Goal: Task Accomplishment & Management: Use online tool/utility

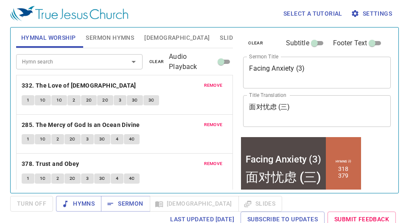
click at [43, 50] on div "Hymn search Hymn search clear Audio Playback" at bounding box center [124, 61] width 217 height 27
click at [255, 42] on span "clear" at bounding box center [255, 43] width 15 height 8
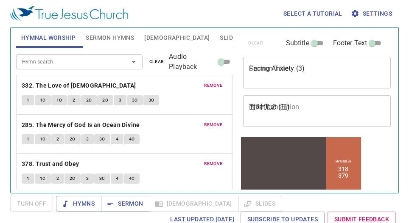
click at [154, 61] on span "clear" at bounding box center [156, 62] width 15 height 8
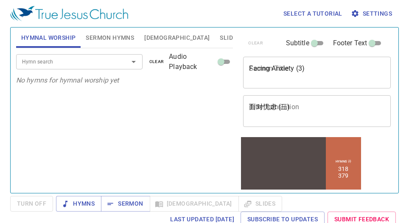
click at [103, 41] on span "Sermon Hymns" at bounding box center [110, 38] width 48 height 11
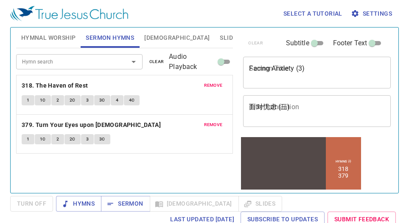
click at [159, 59] on span "clear" at bounding box center [156, 62] width 15 height 8
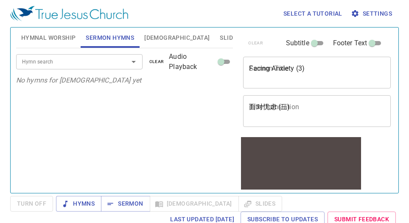
click at [23, 129] on div "Hymn search Hymn search clear Audio Playback No hymns for sermon yet" at bounding box center [124, 117] width 217 height 138
click at [220, 34] on span "Slides" at bounding box center [230, 38] width 20 height 11
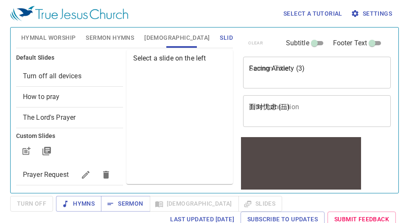
scroll to position [18, 0]
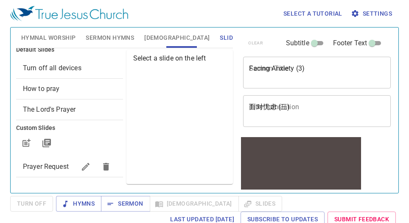
click at [47, 162] on span "Prayer Request" at bounding box center [49, 167] width 53 height 10
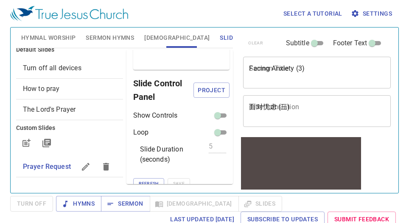
scroll to position [59, 0]
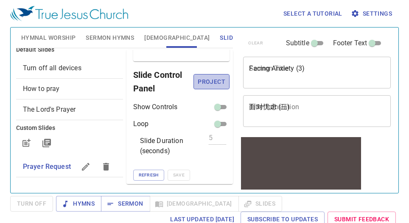
click at [207, 83] on span "Project" at bounding box center [211, 82] width 22 height 11
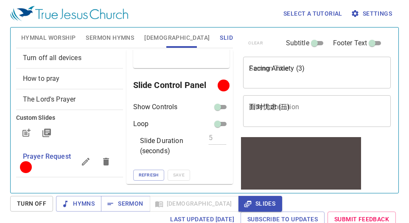
click at [399, 10] on div "Select a tutorial Settings Hymnal Worship Sermon Hymns Bible Slides Hymn search…" at bounding box center [204, 111] width 409 height 223
click at [160, 12] on div "Select a tutorial Settings" at bounding box center [202, 13] width 385 height 27
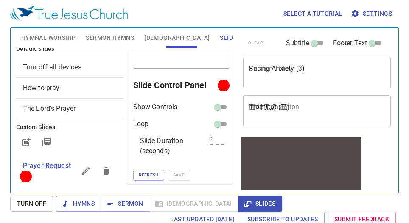
scroll to position [0, 0]
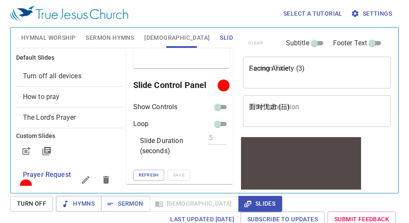
click at [49, 40] on span "Hymnal Worship" at bounding box center [48, 38] width 55 height 11
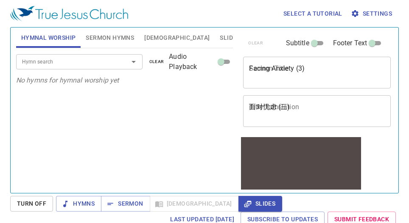
click at [95, 60] on input "Hymn search" at bounding box center [67, 62] width 96 height 10
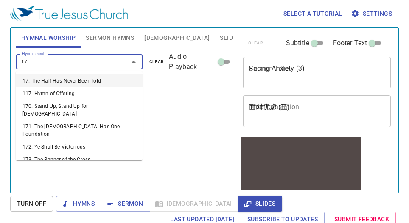
type input "172"
type input "173"
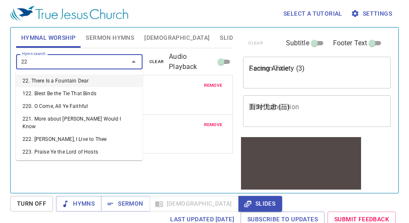
type input "228"
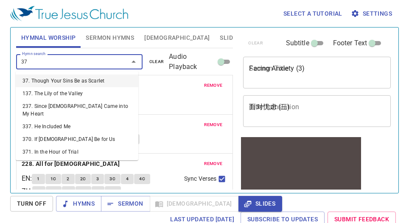
type input "379"
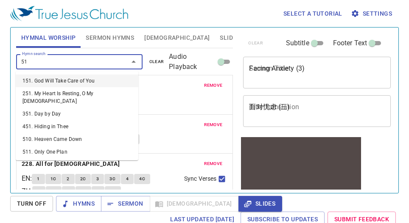
type input "518"
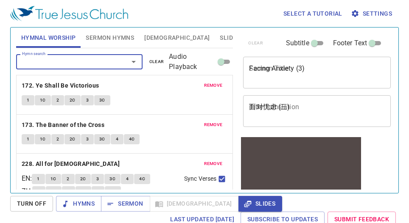
click at [99, 37] on span "Sermon Hymns" at bounding box center [110, 38] width 48 height 11
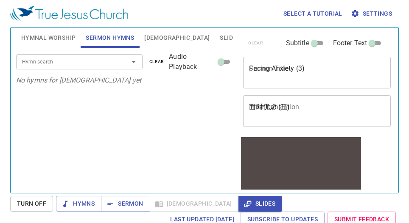
click at [95, 64] on input "Hymn search" at bounding box center [67, 62] width 96 height 10
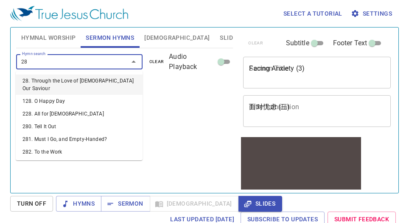
type input "287"
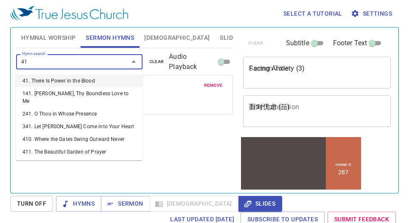
type input "416"
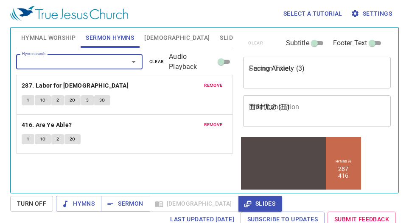
click at [268, 79] on textarea "Facing Anxiety (3)" at bounding box center [317, 72] width 136 height 16
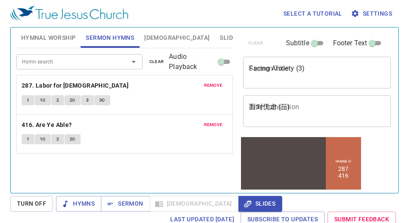
click at [270, 60] on div "Facing Anxiety (3) x Sermon Title" at bounding box center [317, 73] width 148 height 32
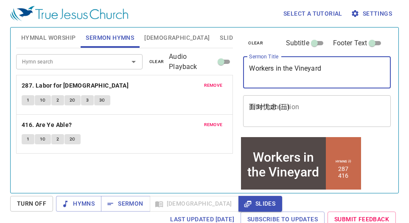
type textarea "Workers in the Vineyard"
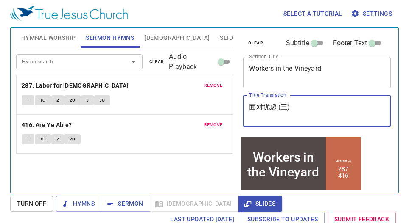
click at [279, 111] on textarea "面对忧虑 (三)" at bounding box center [317, 111] width 136 height 16
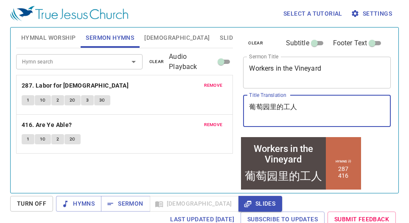
type textarea "葡萄园里的工人"
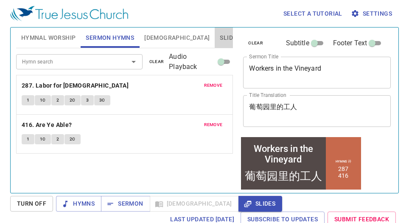
click at [220, 39] on span "Slides" at bounding box center [230, 38] width 20 height 11
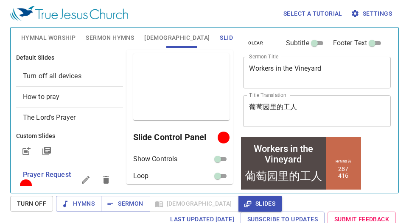
click at [50, 35] on span "Hymnal Worship" at bounding box center [48, 38] width 55 height 11
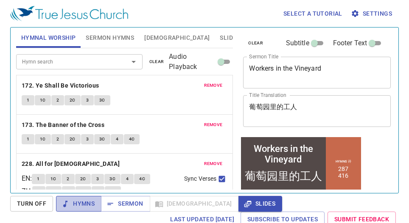
click at [80, 204] on span "Hymns" at bounding box center [79, 204] width 32 height 11
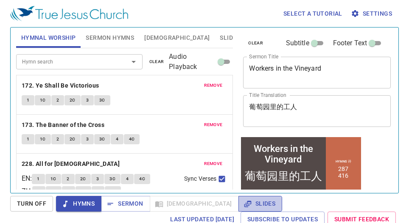
click at [238, 202] on button "Slides" at bounding box center [260, 204] width 44 height 16
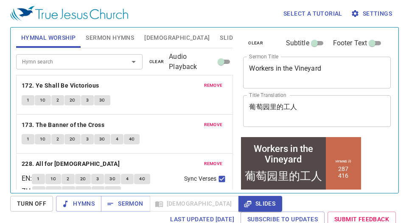
click at [166, 14] on div "Select a tutorial Settings" at bounding box center [202, 13] width 385 height 27
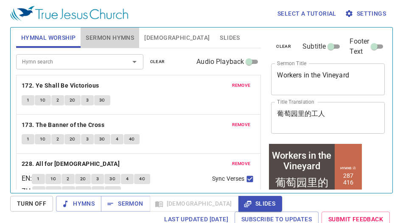
click at [93, 34] on span "Sermon Hymns" at bounding box center [110, 38] width 48 height 11
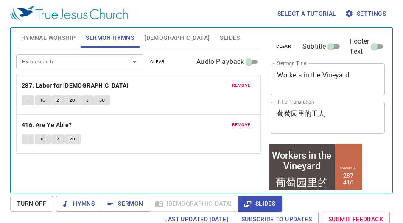
click at [63, 32] on button "Hymnal Worship" at bounding box center [48, 38] width 65 height 20
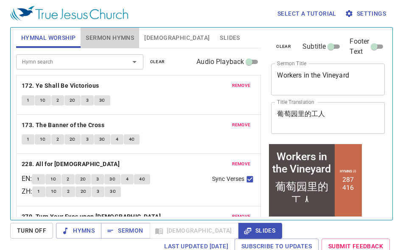
click at [114, 38] on span "Sermon Hymns" at bounding box center [110, 38] width 48 height 11
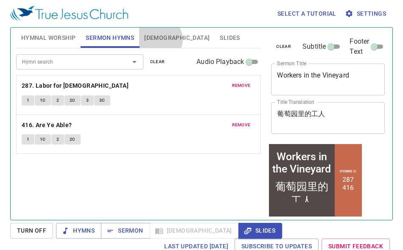
click at [159, 39] on span "[DEMOGRAPHIC_DATA]" at bounding box center [176, 38] width 65 height 11
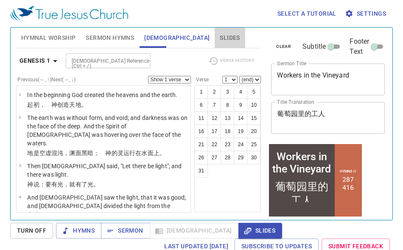
click at [220, 39] on span "Slides" at bounding box center [230, 38] width 20 height 11
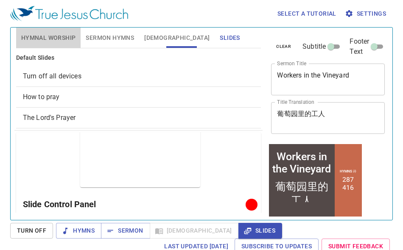
click at [57, 43] on button "Hymnal Worship" at bounding box center [48, 38] width 65 height 20
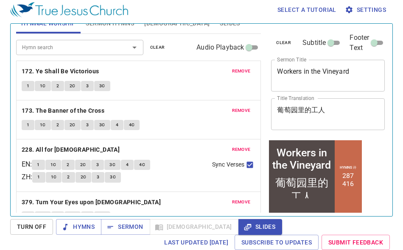
scroll to position [0, 0]
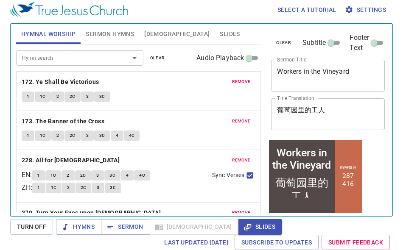
scroll to position [4, 0]
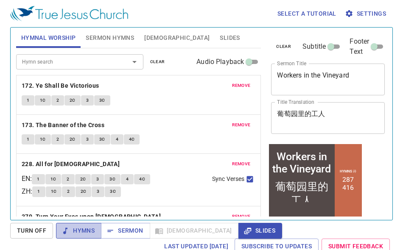
click at [77, 231] on span "Hymns" at bounding box center [79, 231] width 32 height 11
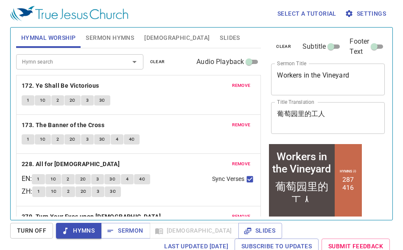
click at [56, 36] on span "Hymnal Worship" at bounding box center [48, 38] width 55 height 11
click at [74, 229] on span "Hymns" at bounding box center [79, 231] width 32 height 11
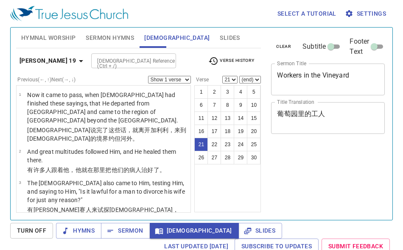
select select "21"
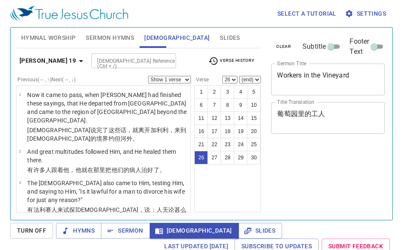
select select "26"
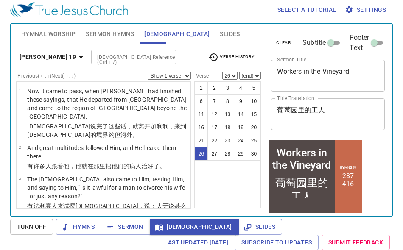
scroll to position [1306, 0]
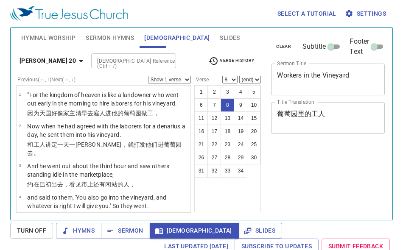
select select "8"
select select "6"
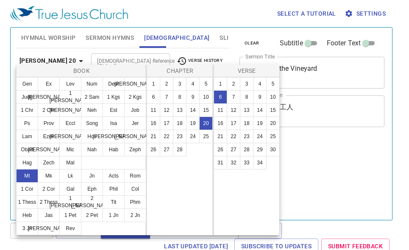
select select "6"
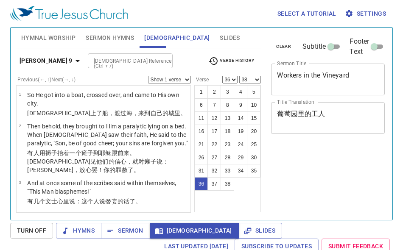
select select "36"
select select "38"
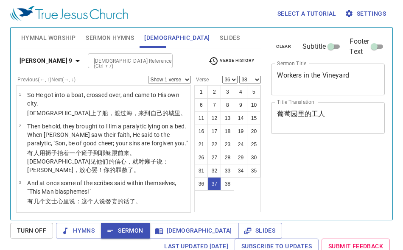
select select "36"
select select "38"
select select "36"
select select "38"
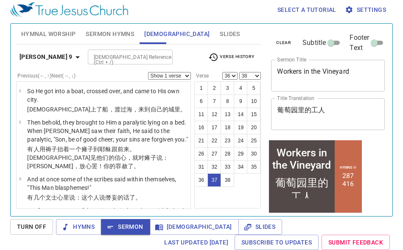
scroll to position [1709, 0]
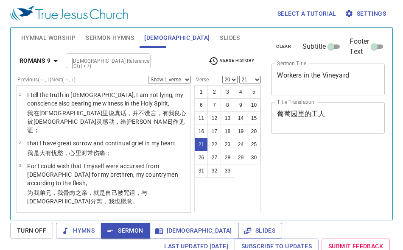
select select "20"
select select "21"
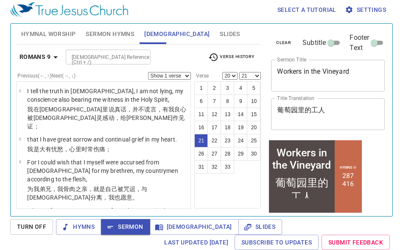
scroll to position [930, 0]
